Goal: Check status: Check status

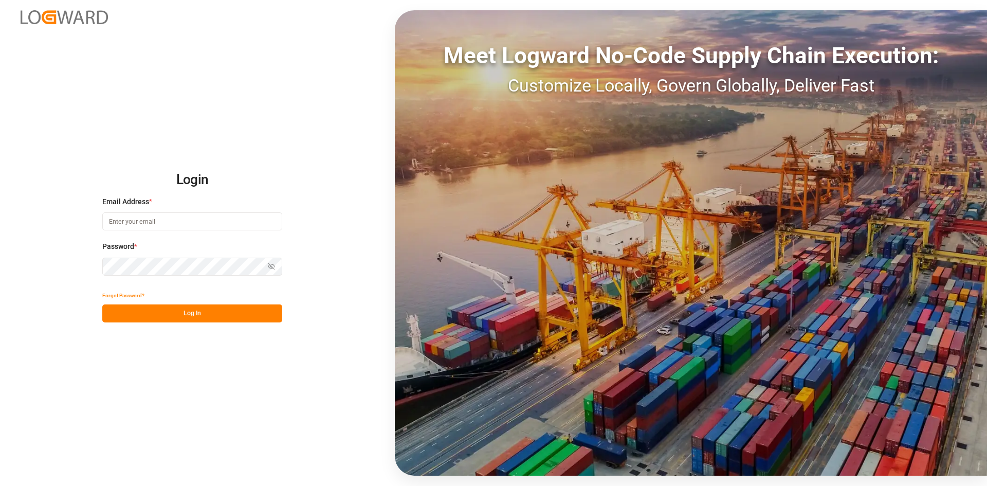
type input "j.yeo@lodec.asia"
click at [217, 313] on button "Log In" at bounding box center [192, 313] width 180 height 18
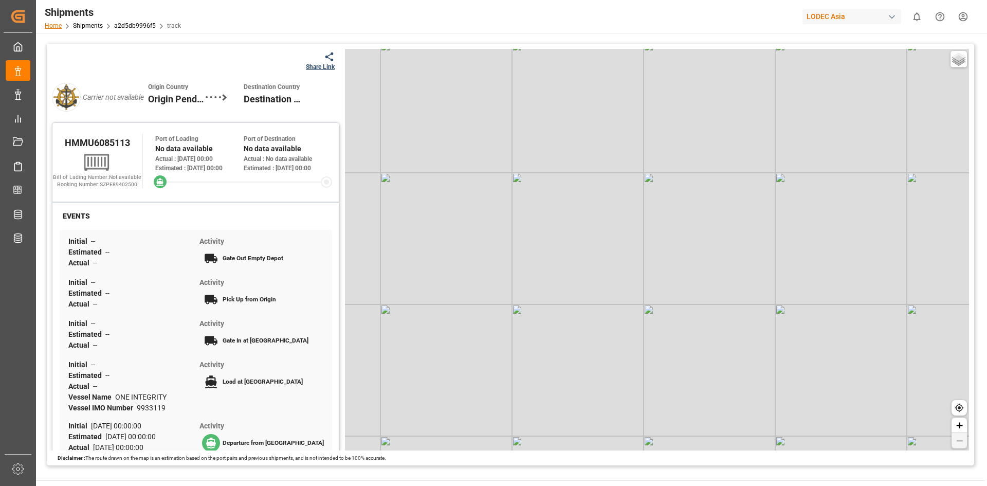
click at [54, 29] on link "Home" at bounding box center [53, 25] width 17 height 7
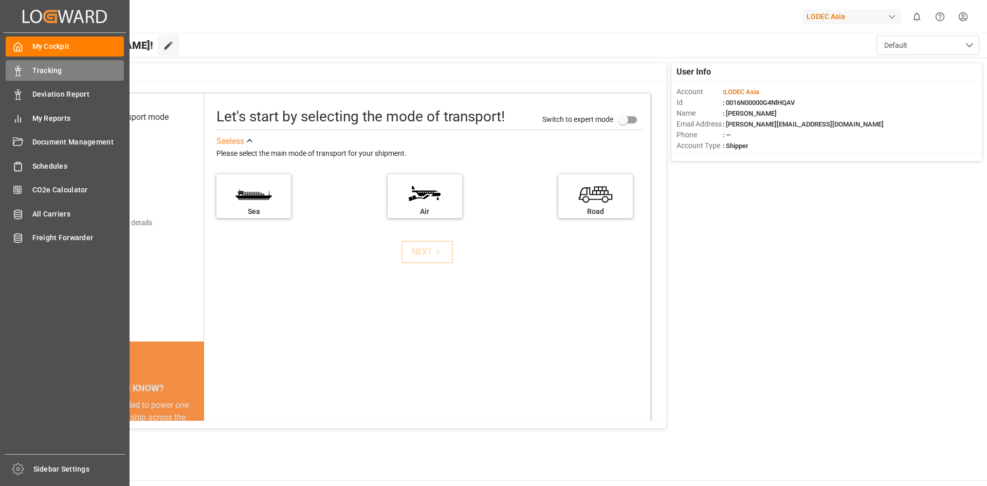
click at [50, 74] on span "Tracking" at bounding box center [78, 70] width 92 height 11
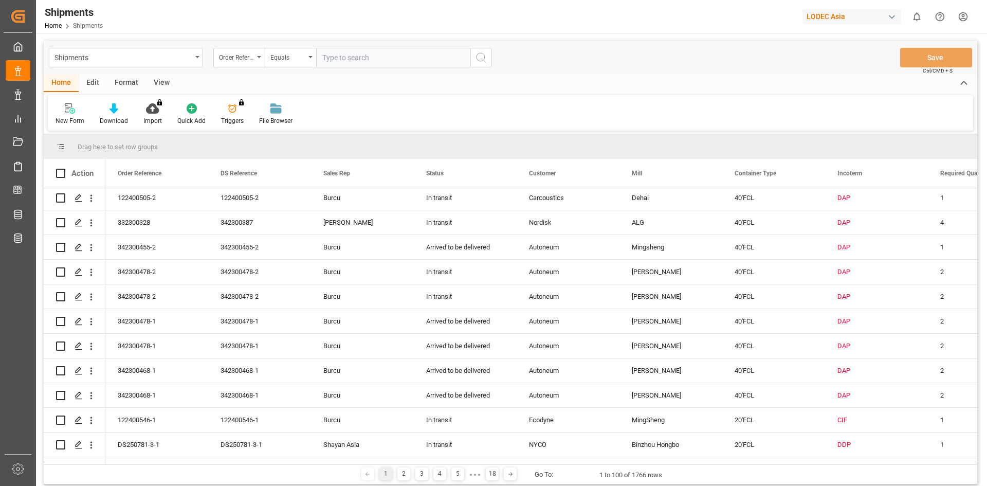
scroll to position [411, 0]
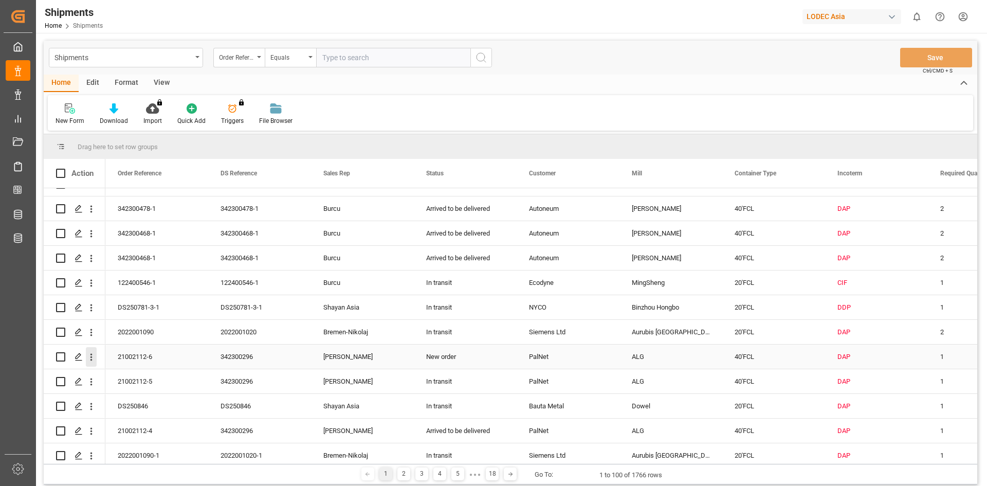
click at [87, 357] on icon "open menu" at bounding box center [91, 357] width 11 height 11
click at [114, 439] on span "Track Shipment" at bounding box center [158, 440] width 95 height 9
click at [90, 380] on icon "open menu" at bounding box center [91, 381] width 11 height 11
click at [978, 240] on main "Shipments Order Reference Equals Save Ctrl/CMD + S Home Edit Format View New Fo…" at bounding box center [510, 264] width 949 height 447
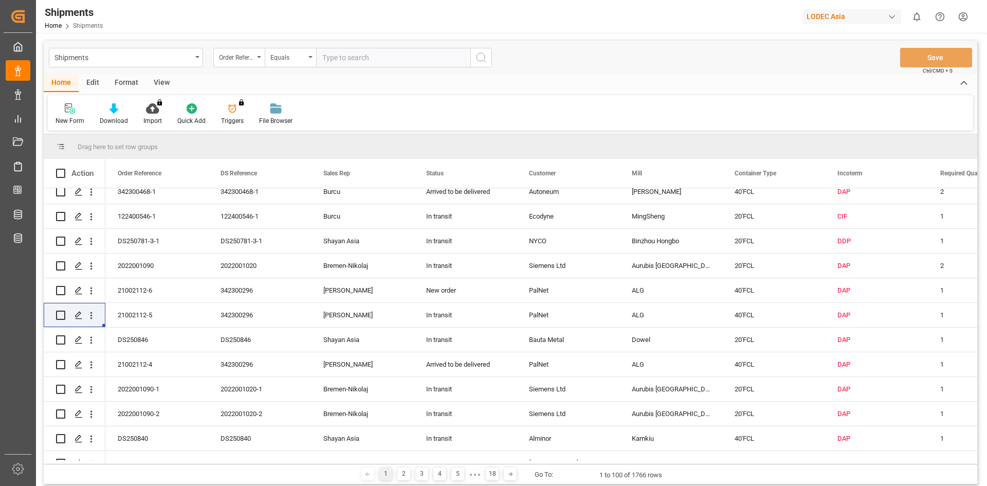
scroll to position [492, 0]
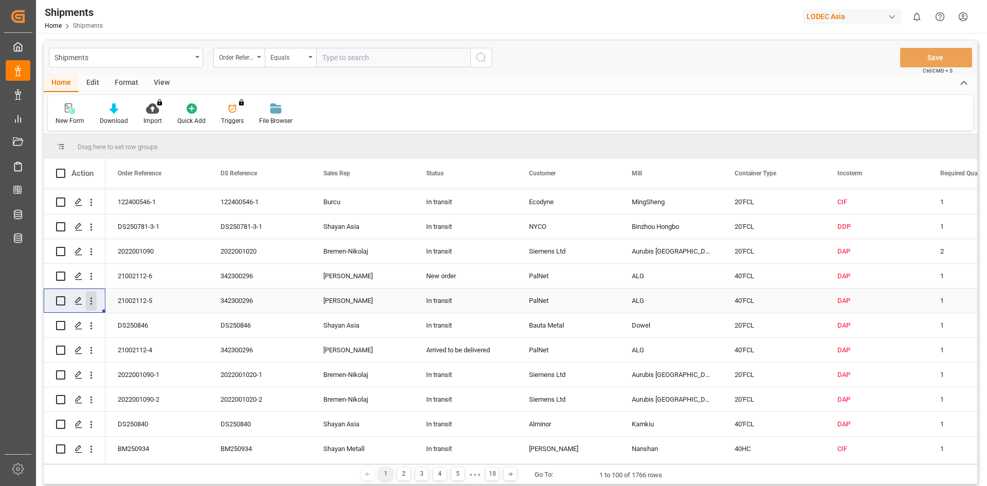
click at [92, 304] on icon "open menu" at bounding box center [91, 301] width 2 height 7
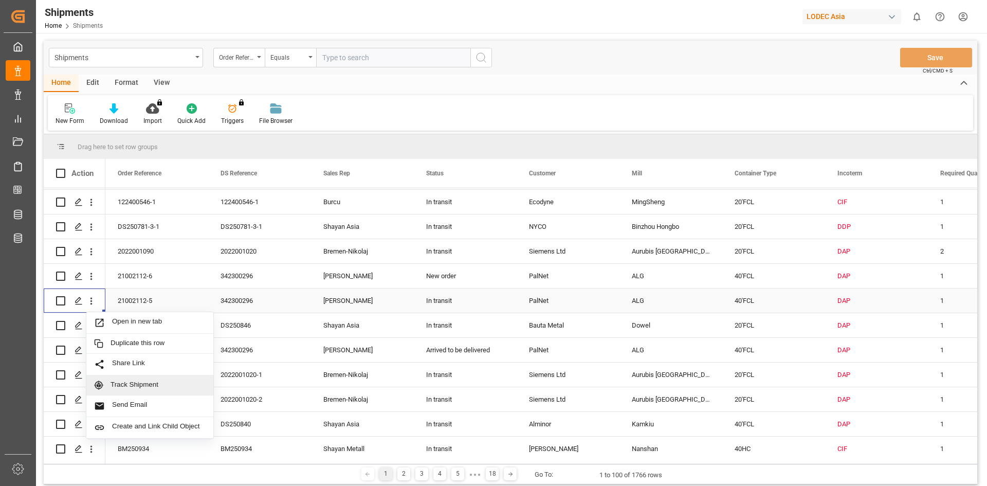
click at [130, 385] on span "Track Shipment" at bounding box center [158, 384] width 95 height 9
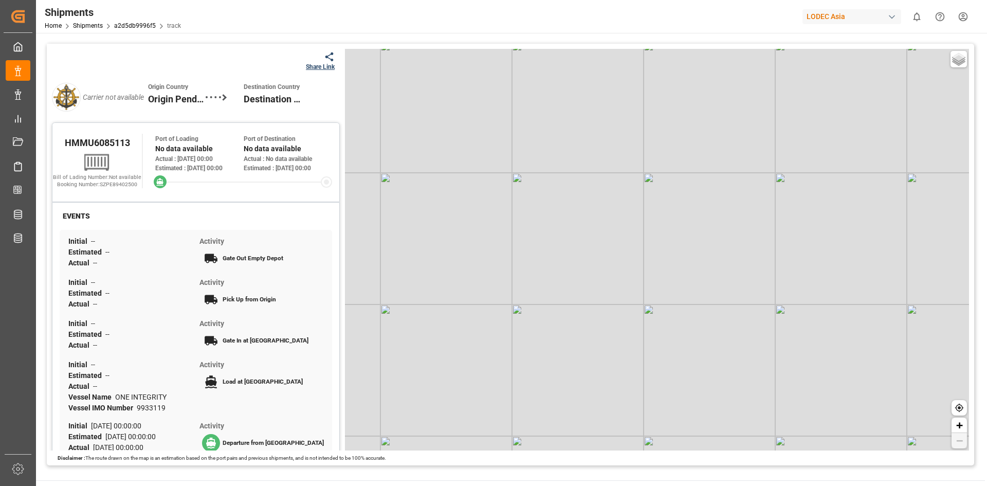
click at [490, 239] on div "Basic Grayscale Streets Dark + −" at bounding box center [657, 250] width 624 height 402
